Goal: Find specific page/section

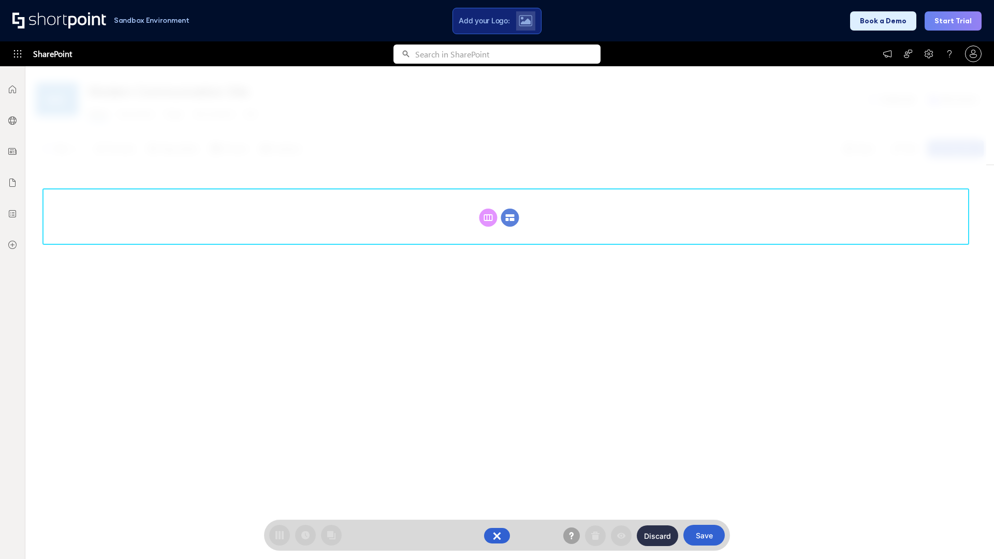
click at [510, 218] on circle at bounding box center [510, 218] width 18 height 18
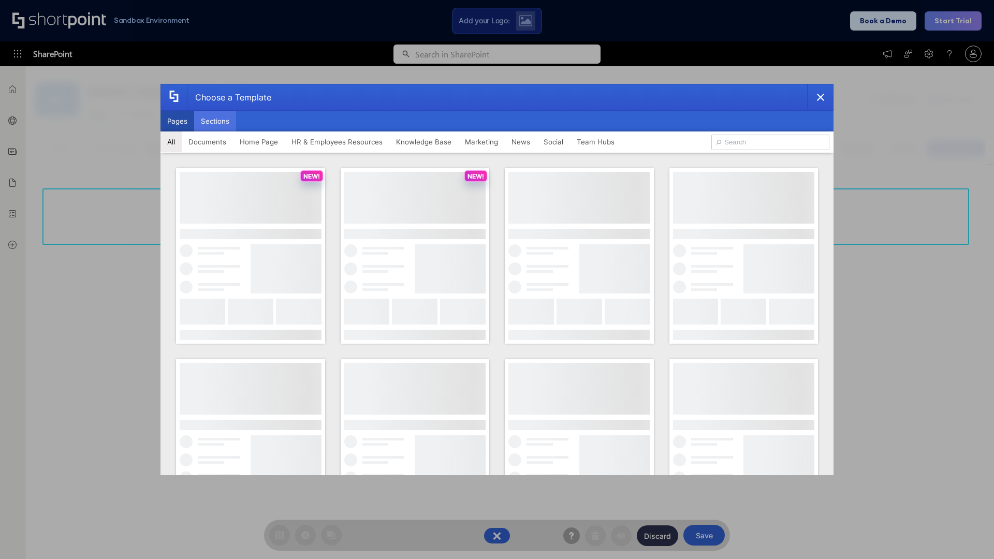
click at [215, 121] on button "Sections" at bounding box center [215, 121] width 42 height 21
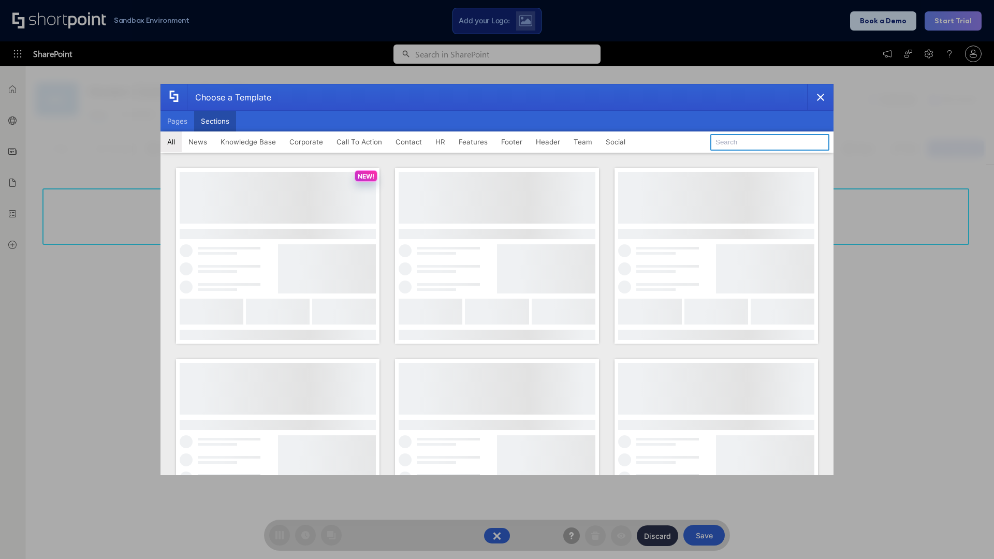
type input "FAQ 6"
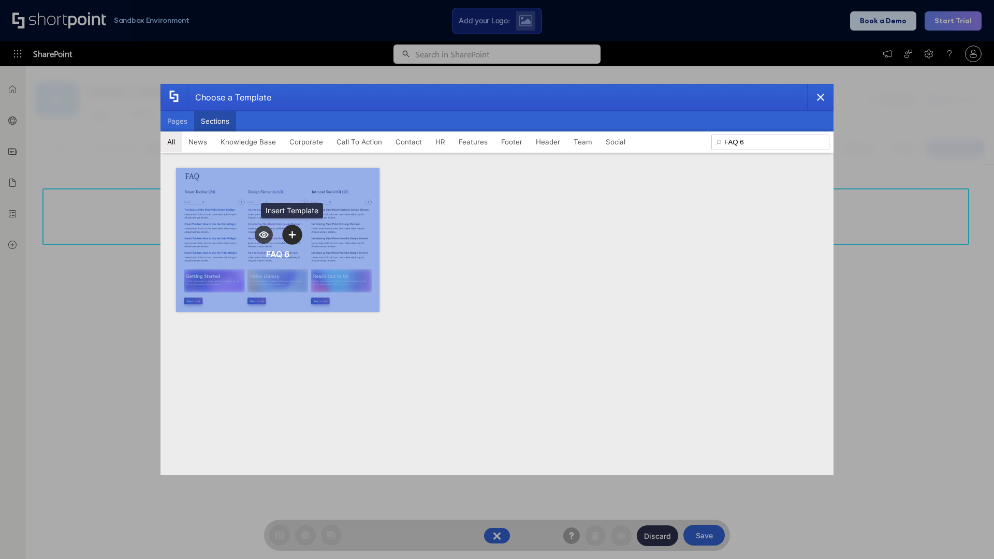
click at [292, 235] on icon "template selector" at bounding box center [292, 235] width 7 height 7
